Goal: Task Accomplishment & Management: Complete application form

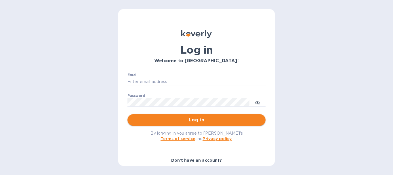
type input "[EMAIL_ADDRESS][DOMAIN_NAME]"
click at [196, 118] on span "Log in" at bounding box center [196, 119] width 129 height 7
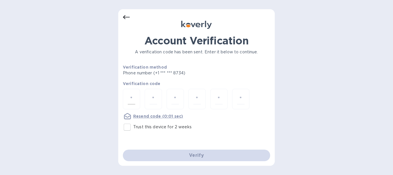
click at [129, 98] on input "number" at bounding box center [131, 99] width 7 height 11
type input "4"
type input "6"
type input "1"
type input "3"
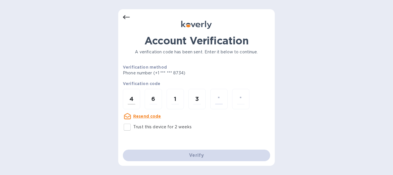
type input "5"
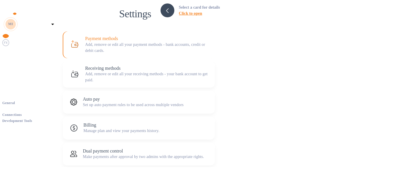
click at [8, 38] on img at bounding box center [5, 34] width 7 height 7
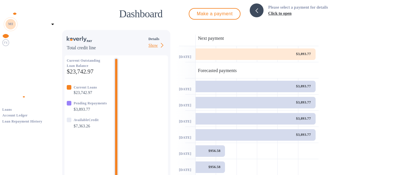
click at [7, 54] on img at bounding box center [5, 50] width 7 height 7
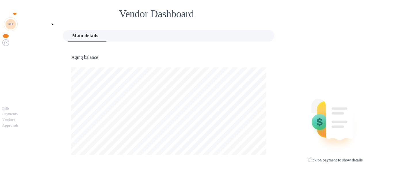
scroll to position [124, 213]
click at [15, 118] on b "Vendors" at bounding box center [8, 120] width 13 height 4
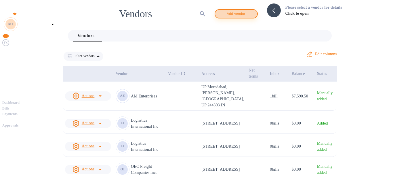
click at [253, 13] on span "Add vendor" at bounding box center [236, 13] width 33 height 7
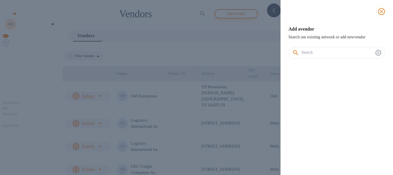
scroll to position [79, 93]
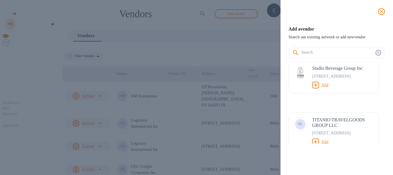
click at [323, 57] on input "text" at bounding box center [338, 52] width 72 height 9
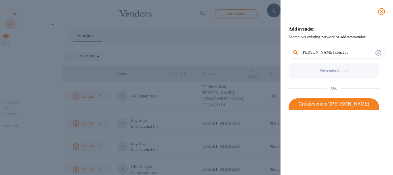
type input "[PERSON_NAME] concepts"
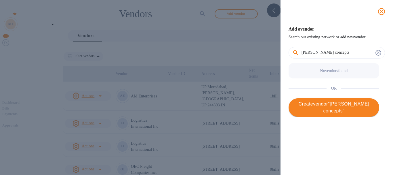
click at [339, 114] on span "Create vendor " [PERSON_NAME] concepts "" at bounding box center [335, 108] width 82 height 14
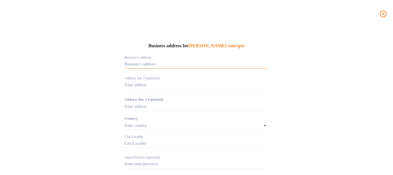
click at [171, 69] on input "Business’s аddress" at bounding box center [197, 64] width 144 height 9
type input "[STREET_ADDRESS]"
type input "[GEOGRAPHIC_DATA]"
type input "NY"
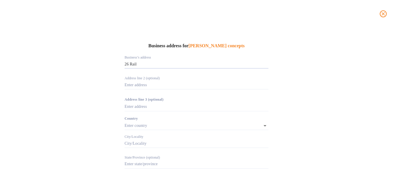
type input "11702"
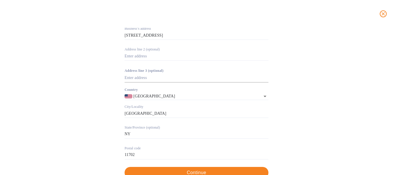
scroll to position [58, 0]
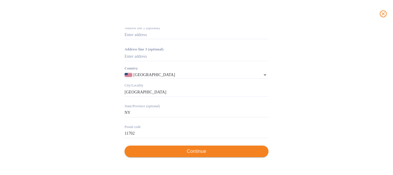
click at [206, 152] on span "Continue" at bounding box center [196, 151] width 135 height 7
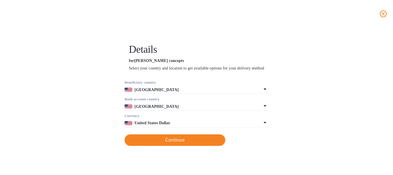
click at [149, 92] on b "[GEOGRAPHIC_DATA]" at bounding box center [157, 90] width 44 height 4
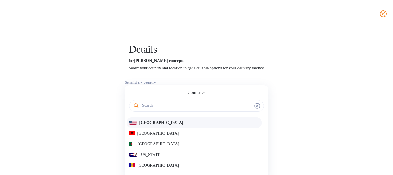
click at [152, 126] on p "[GEOGRAPHIC_DATA]" at bounding box center [199, 123] width 120 height 6
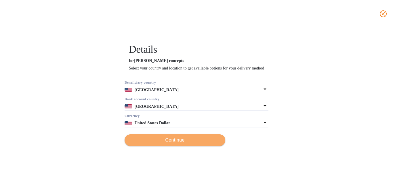
click at [205, 143] on span "Continue" at bounding box center [175, 140] width 92 height 7
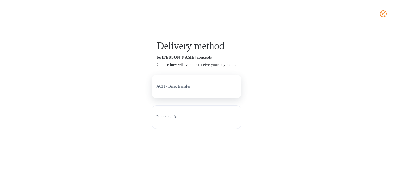
click at [169, 89] on p "ACH / Bank transfer" at bounding box center [173, 87] width 34 height 6
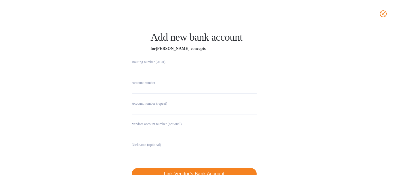
click at [147, 69] on input "string" at bounding box center [194, 69] width 125 height 9
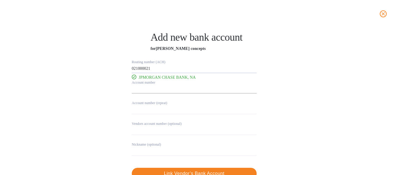
type input "021000021"
click at [143, 89] on input "string" at bounding box center [194, 89] width 125 height 9
type input "785464330"
click at [137, 109] on input "string" at bounding box center [194, 109] width 125 height 9
type input "785464330"
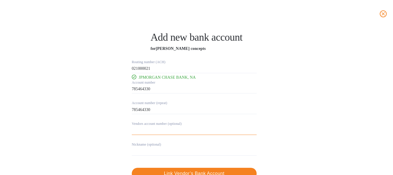
click at [137, 129] on input "text" at bounding box center [194, 130] width 125 height 9
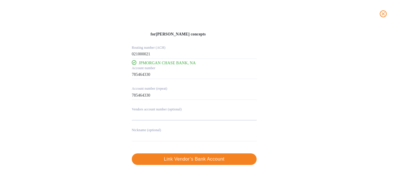
scroll to position [22, 0]
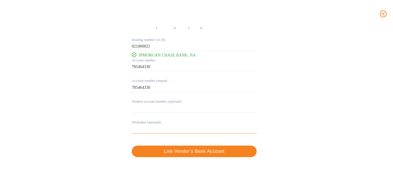
click at [161, 129] on input "text" at bounding box center [194, 129] width 125 height 9
type input "Lilypad"
click at [191, 151] on span "Link Vendor’s Bank Account" at bounding box center [195, 151] width 116 height 7
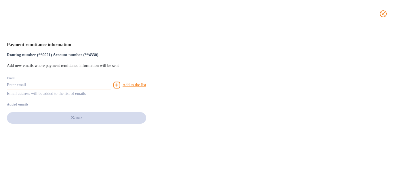
click at [111, 89] on input "text" at bounding box center [59, 85] width 104 height 9
paste input "Accounting <[EMAIL_ADDRESS][DOMAIN_NAME]>"
drag, startPoint x: 145, startPoint y: 111, endPoint x: 77, endPoint y: 105, distance: 68.3
click at [77, 105] on div "Payment remittance information Routing number (**0021) Account number (**4330) …" at bounding box center [196, 101] width 393 height 147
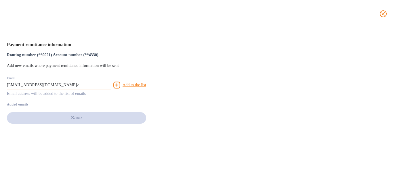
click at [111, 89] on input "[EMAIL_ADDRESS][DOMAIN_NAME]>" at bounding box center [59, 85] width 104 height 9
type input "[EMAIL_ADDRESS][DOMAIN_NAME]"
click at [146, 87] on u "Add to the list" at bounding box center [135, 85] width 24 height 4
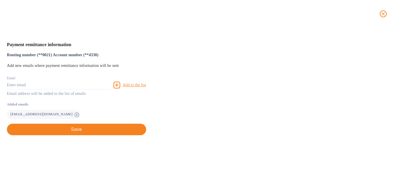
scroll to position [10, 0]
click at [142, 133] on span "Save" at bounding box center [77, 129] width 130 height 7
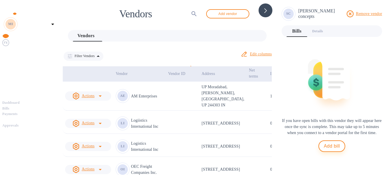
click at [329, 149] on span "Add bill" at bounding box center [332, 146] width 16 height 7
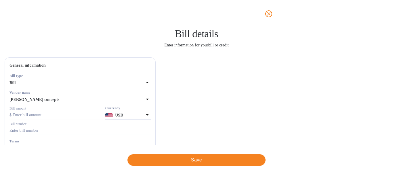
click at [103, 115] on input "text" at bounding box center [57, 115] width 94 height 9
type input "3,900"
click at [151, 130] on input "text" at bounding box center [80, 130] width 141 height 9
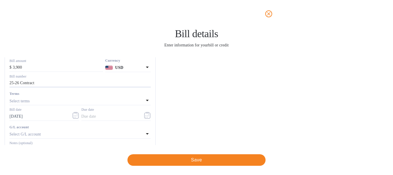
scroll to position [58, 0]
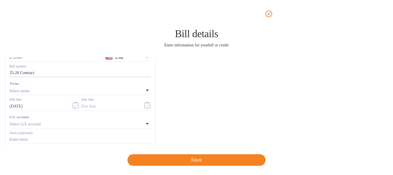
type input "25-26 Contract"
click at [144, 90] on div "Select terms" at bounding box center [77, 91] width 135 height 8
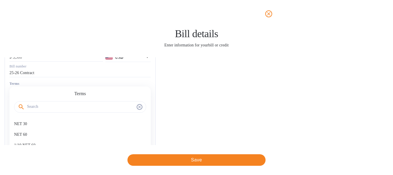
click at [135, 107] on input "text" at bounding box center [80, 107] width 107 height 9
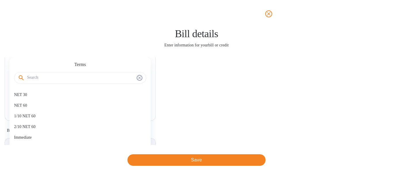
scroll to position [115, 0]
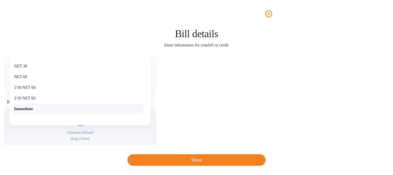
click at [142, 108] on p "Immediate" at bounding box center [78, 109] width 128 height 6
type input "[DATE]"
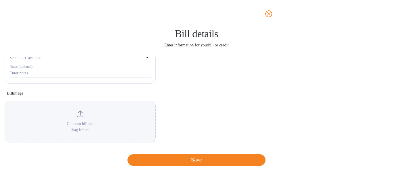
scroll to position [128, 0]
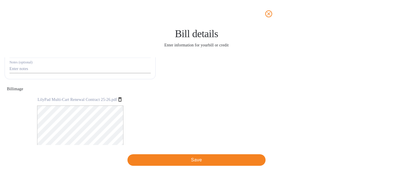
click at [151, 67] on input "text" at bounding box center [80, 69] width 141 height 9
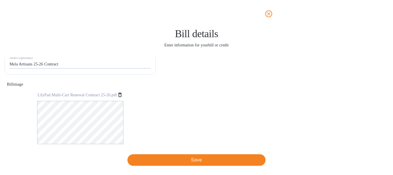
scroll to position [146, 0]
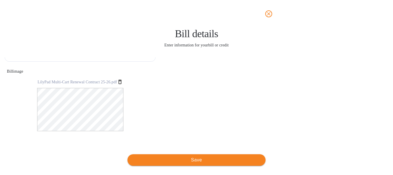
type input "Mela Artisans 25-26 Contract"
click at [200, 160] on span "Save" at bounding box center [196, 159] width 129 height 7
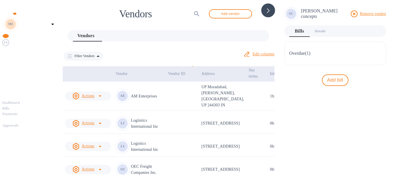
click at [10, 106] on b "Bills" at bounding box center [5, 108] width 7 height 4
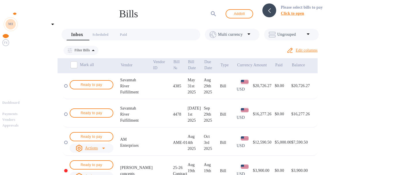
scroll to position [27, 0]
click at [98, 161] on span "Ready to pay" at bounding box center [91, 164] width 33 height 7
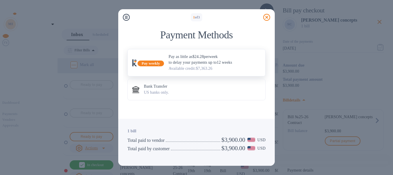
click at [207, 65] on p "Pay as little as $24.28 per week to delay your payments up to 12 weeks" at bounding box center [215, 60] width 92 height 12
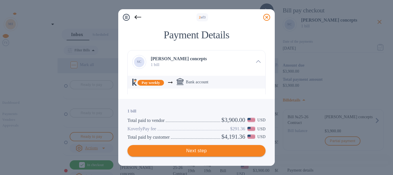
click at [200, 150] on span "Next step" at bounding box center [196, 150] width 129 height 7
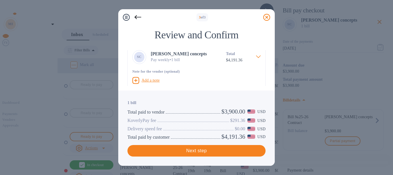
scroll to position [0, 0]
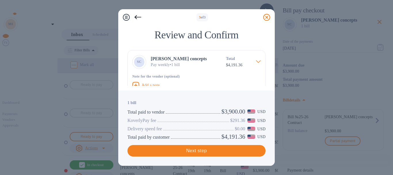
click at [139, 16] on icon at bounding box center [138, 17] width 7 height 7
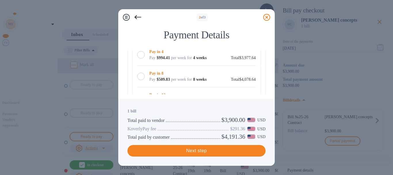
scroll to position [86, 0]
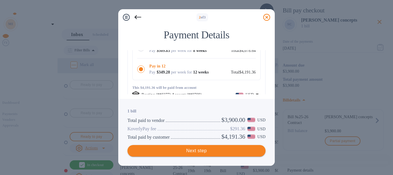
click at [208, 150] on span "Next step" at bounding box center [196, 150] width 129 height 7
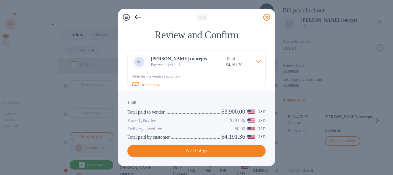
click at [204, 149] on span "Next step" at bounding box center [196, 150] width 129 height 7
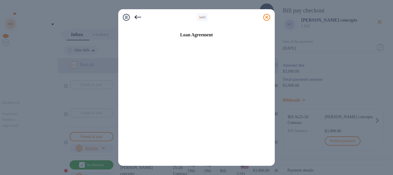
scroll to position [147, 0]
checkbox input "true"
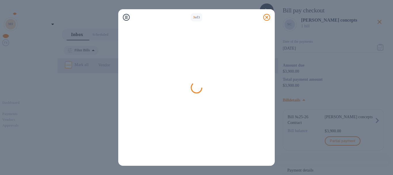
scroll to position [0, 0]
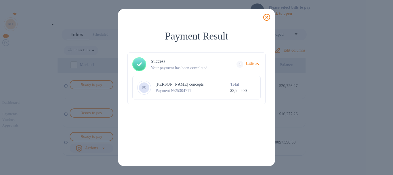
click at [265, 16] on icon at bounding box center [267, 17] width 7 height 7
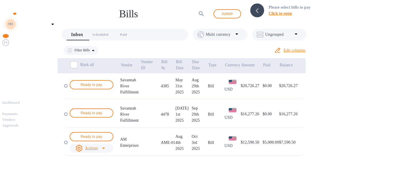
click at [18, 112] on b "Payments" at bounding box center [9, 114] width 15 height 4
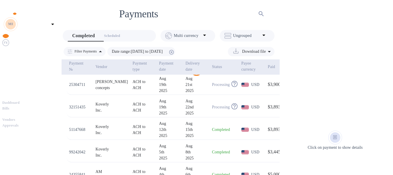
click at [79, 82] on p "25304711" at bounding box center [80, 85] width 22 height 6
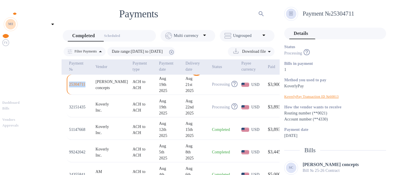
click at [24, 100] on div "Dashboard" at bounding box center [29, 103] width 55 height 6
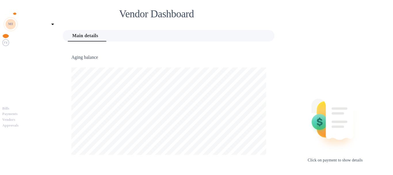
scroll to position [124, 213]
click at [9, 38] on img at bounding box center [5, 34] width 7 height 7
